Goal: Task Accomplishment & Management: Complete application form

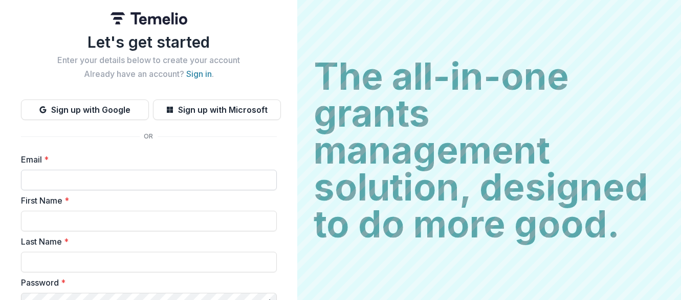
click at [145, 179] on input "Email *" at bounding box center [149, 179] width 256 height 20
type input "**********"
click at [131, 219] on input "First Name *" at bounding box center [149, 220] width 256 height 20
type input "*******"
type input "******"
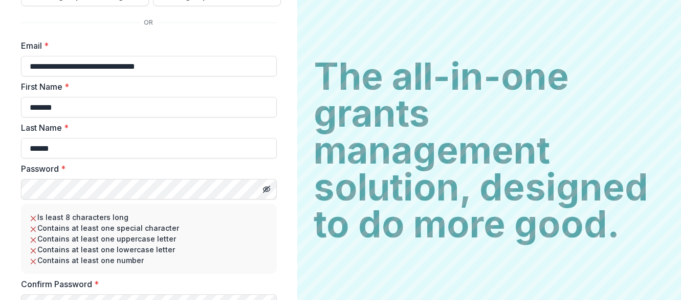
scroll to position [117, 0]
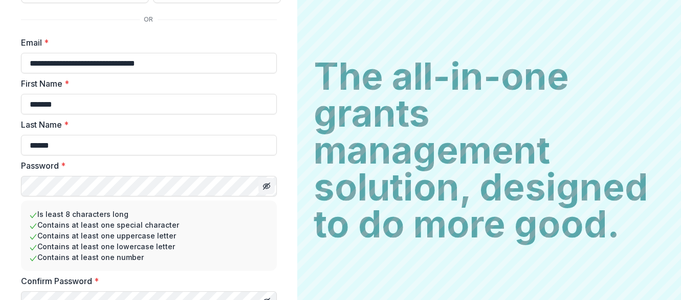
click at [266, 185] on icon "Toggle password visibility" at bounding box center [267, 186] width 8 height 8
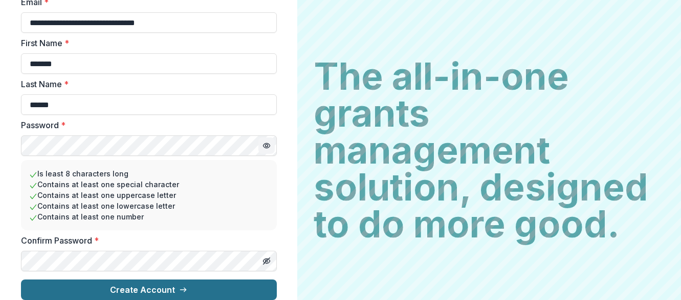
click at [180, 289] on line "submit" at bounding box center [183, 289] width 6 height 0
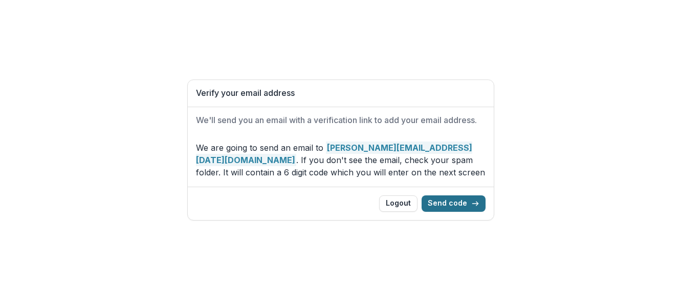
click at [456, 203] on button "Send code" at bounding box center [454, 203] width 64 height 16
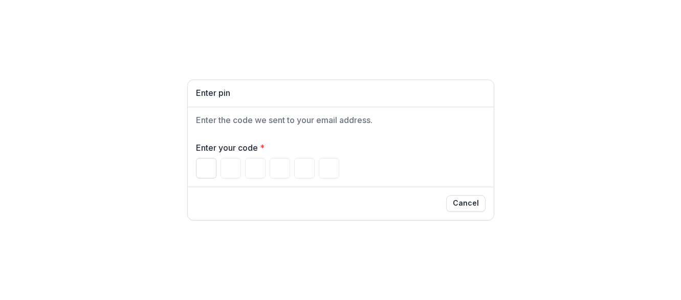
click at [206, 168] on input "Please enter your pin code" at bounding box center [206, 168] width 20 height 20
type input "*"
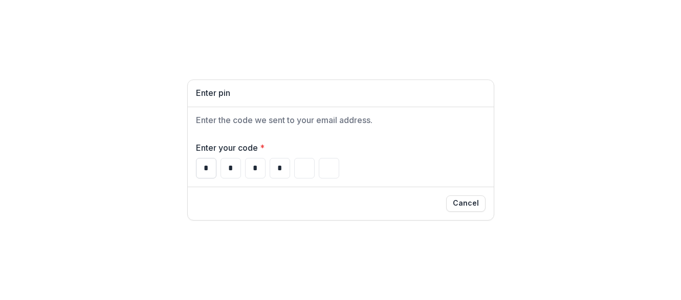
type input "*"
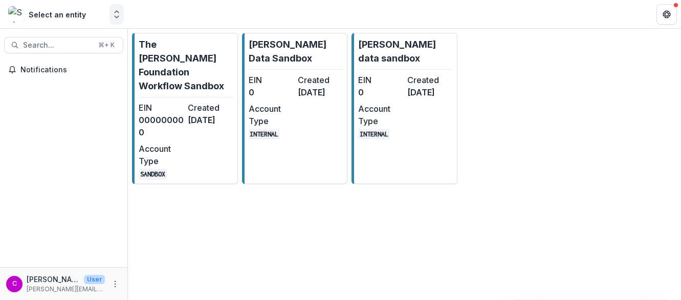
click at [116, 17] on polyline "Open entity switcher" at bounding box center [117, 17] width 4 height 2
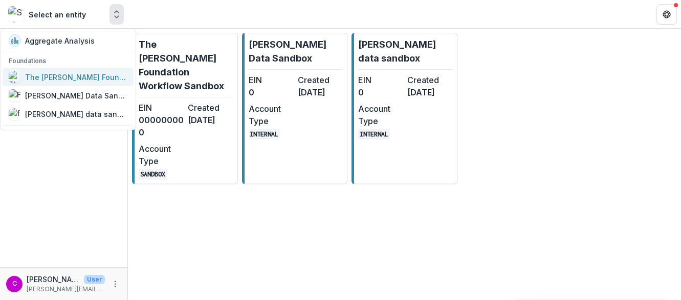
click at [77, 76] on div "The [PERSON_NAME] Foundation Workflow Sandbox" at bounding box center [76, 77] width 102 height 11
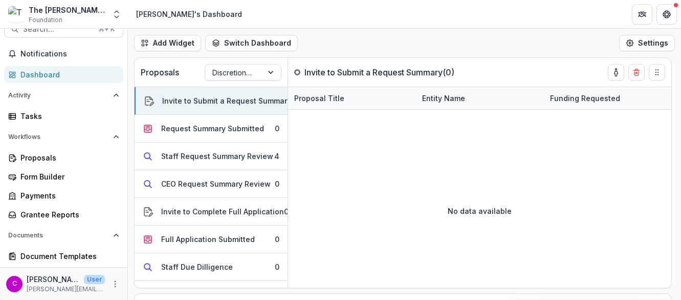
scroll to position [16, 0]
click at [111, 285] on icon "More" at bounding box center [115, 284] width 8 height 8
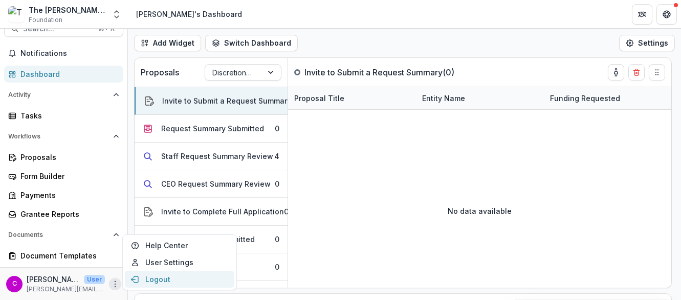
click at [165, 276] on button "Logout" at bounding box center [180, 278] width 110 height 17
